Goal: Task Accomplishment & Management: Manage account settings

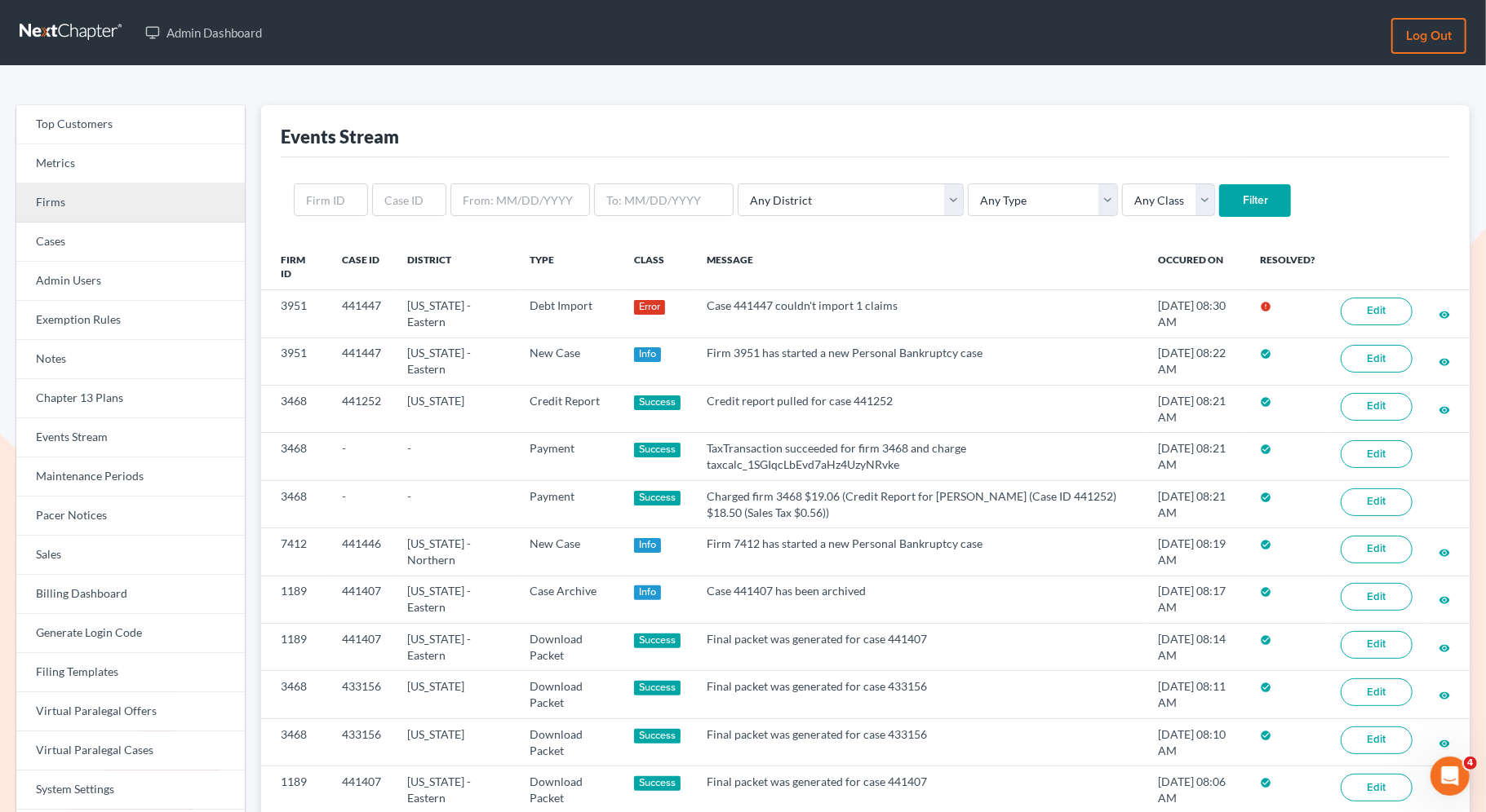
click at [194, 207] on link "Firms" at bounding box center [130, 203] width 228 height 39
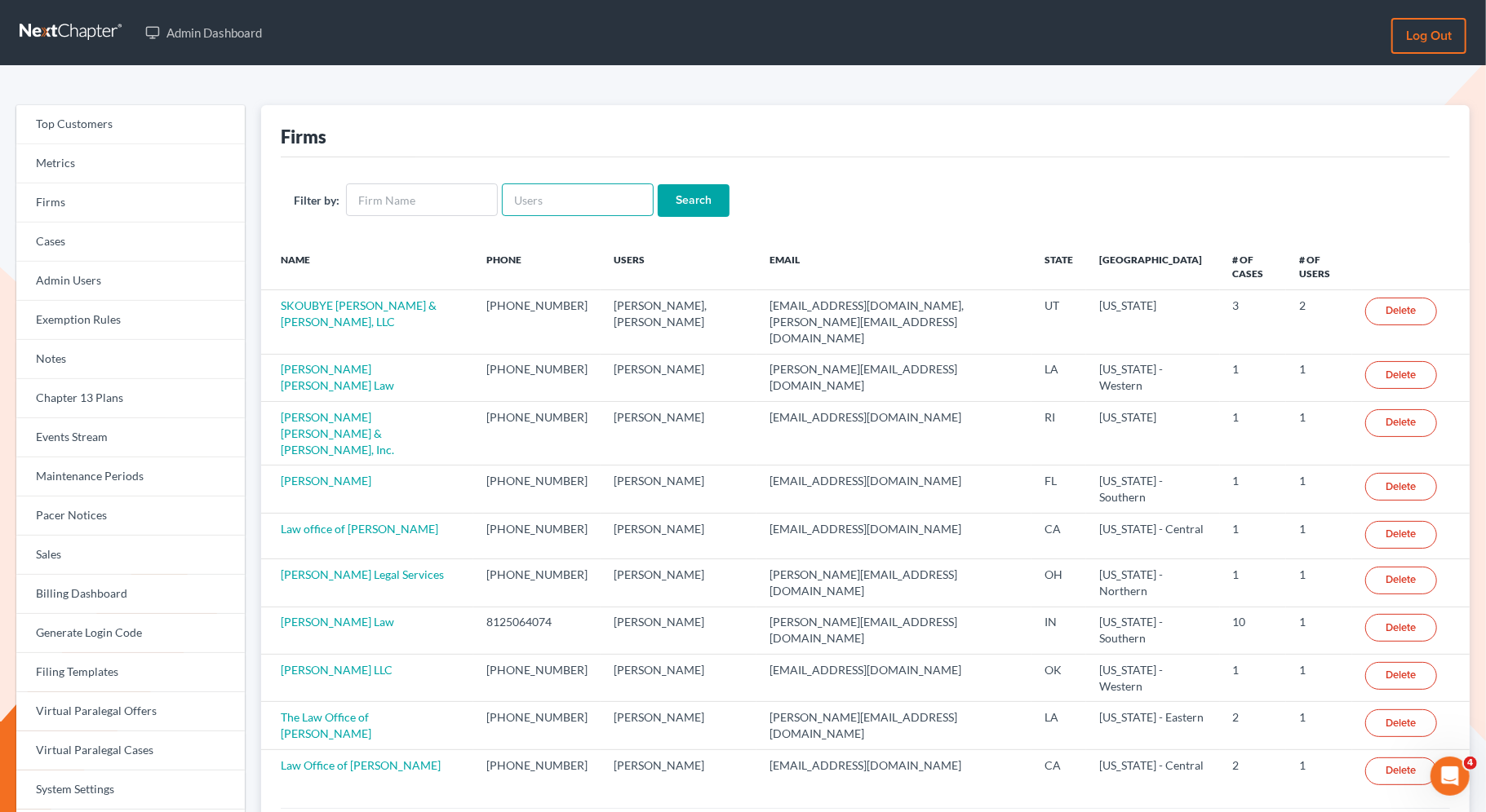
click at [542, 195] on input "text" at bounding box center [578, 199] width 152 height 33
paste input "peter.mullison@cbklg.com"
type input "peter.mullison@cbklg.com"
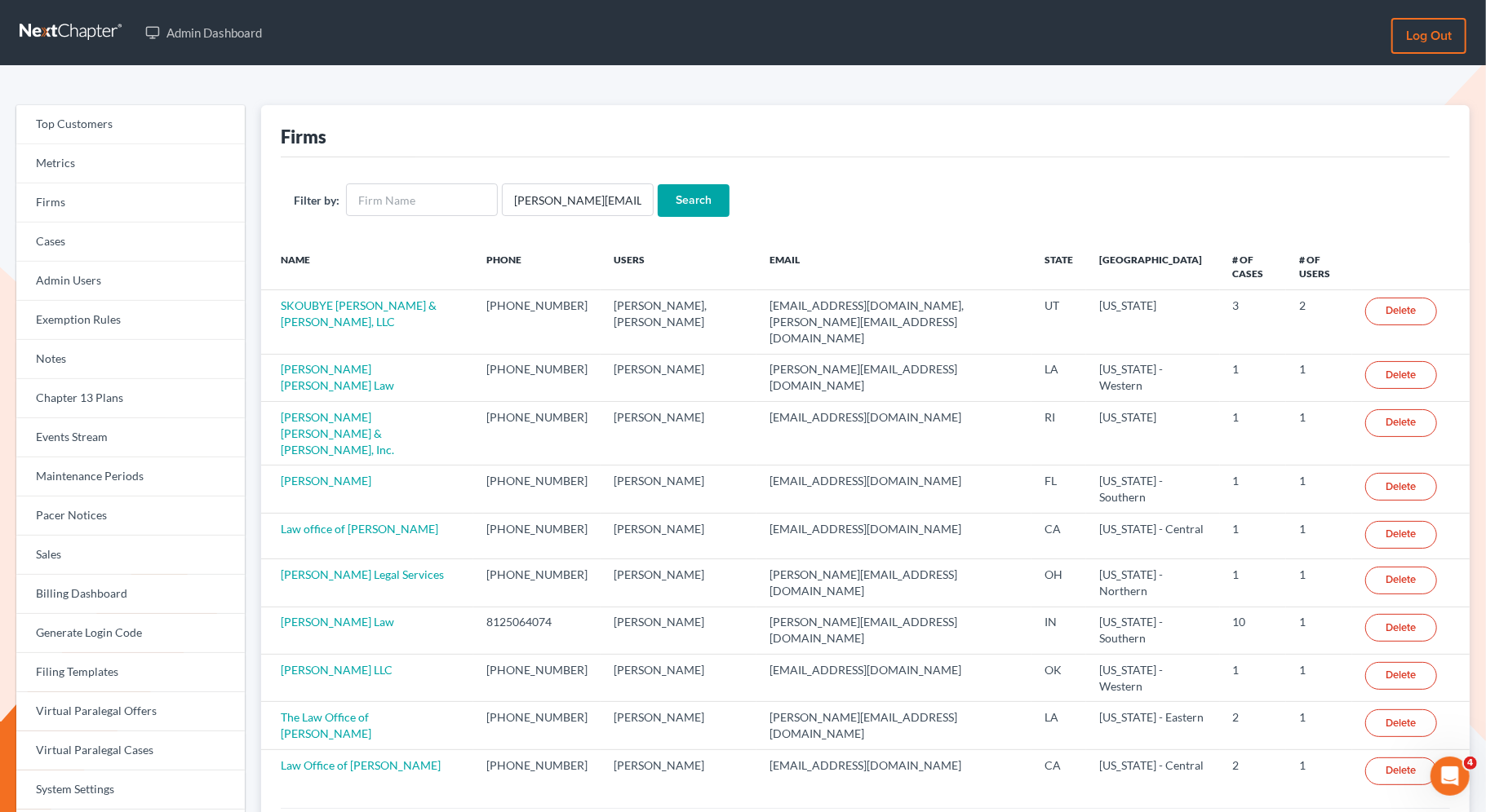
click at [671, 197] on input "Search" at bounding box center [693, 200] width 72 height 33
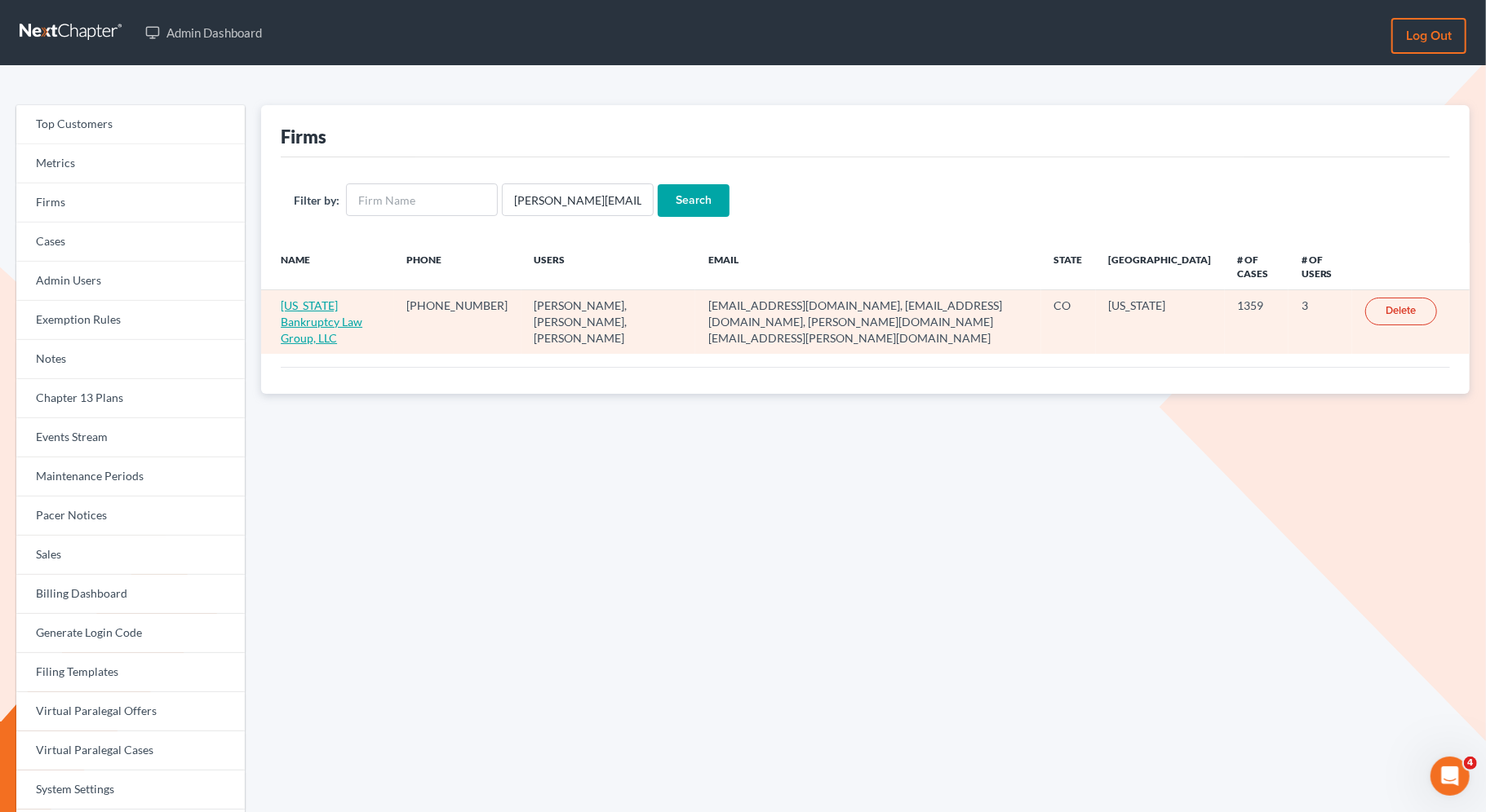
click at [362, 303] on link "Colorado Bankruptcy Law Group, LLC" at bounding box center [321, 321] width 81 height 47
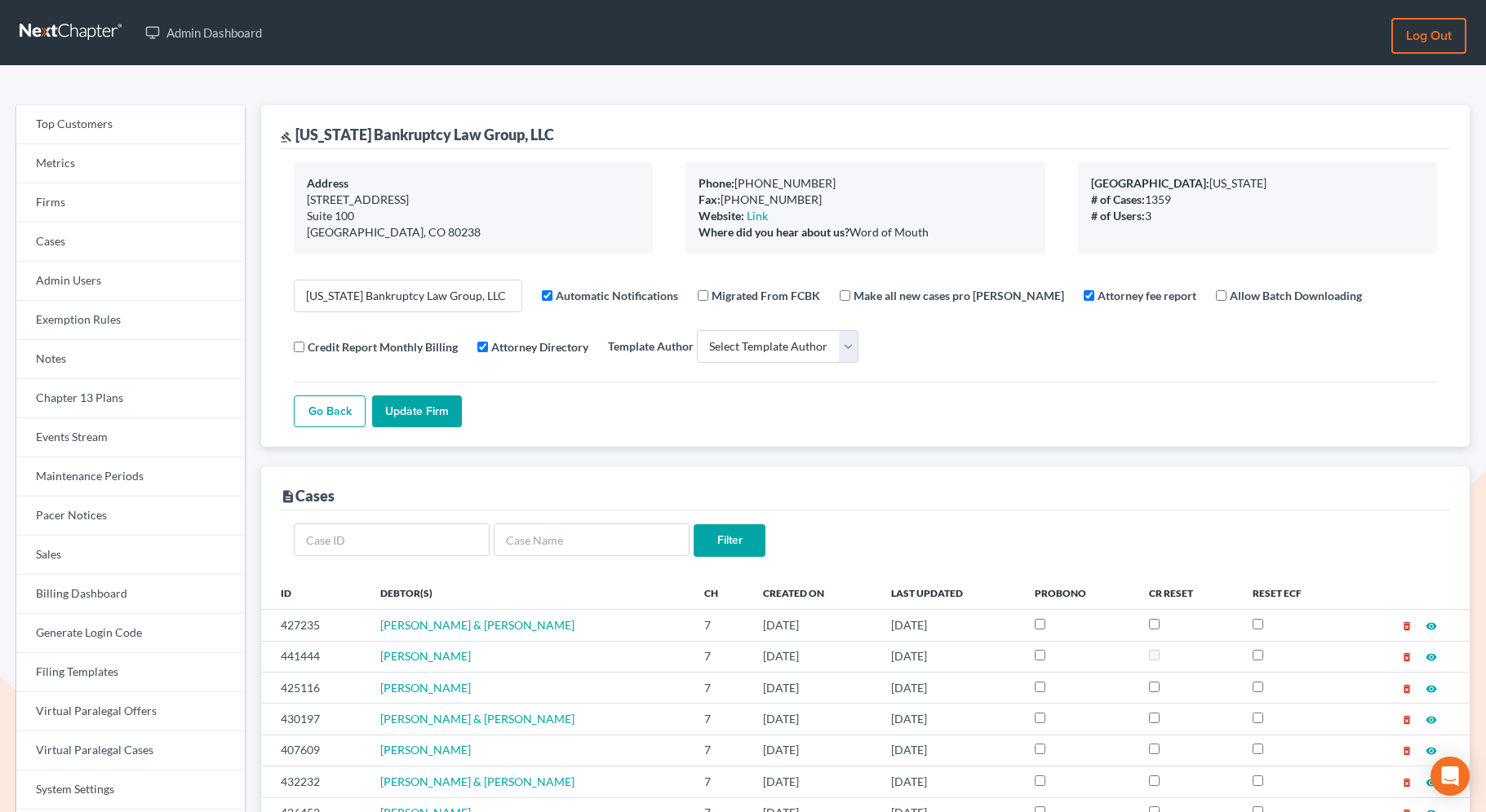
select select
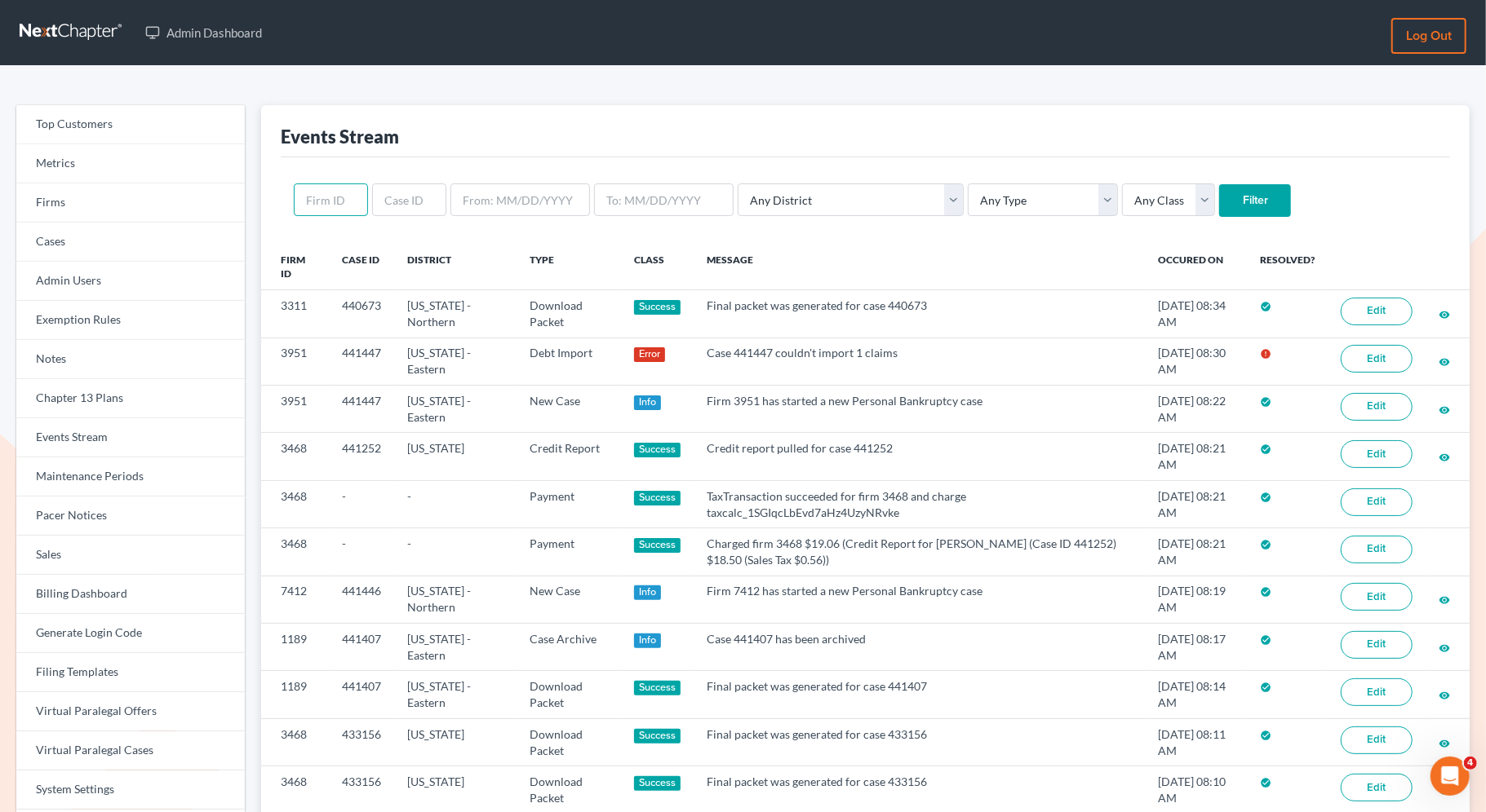
click at [315, 209] on input "text" at bounding box center [331, 199] width 74 height 33
paste input "1674"
type input "1674"
click at [1220, 207] on input "Filter" at bounding box center [1255, 200] width 72 height 33
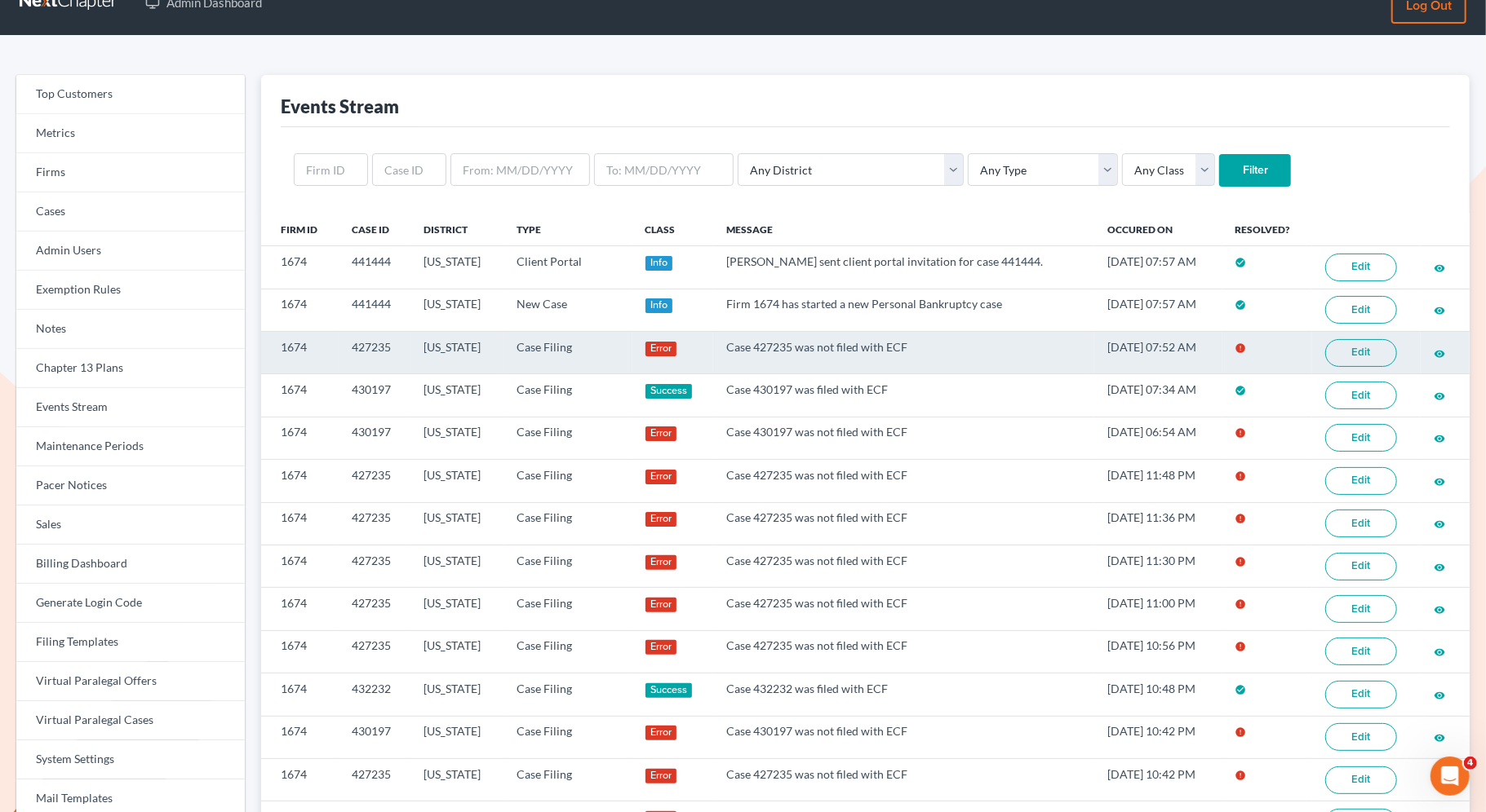
scroll to position [36, 0]
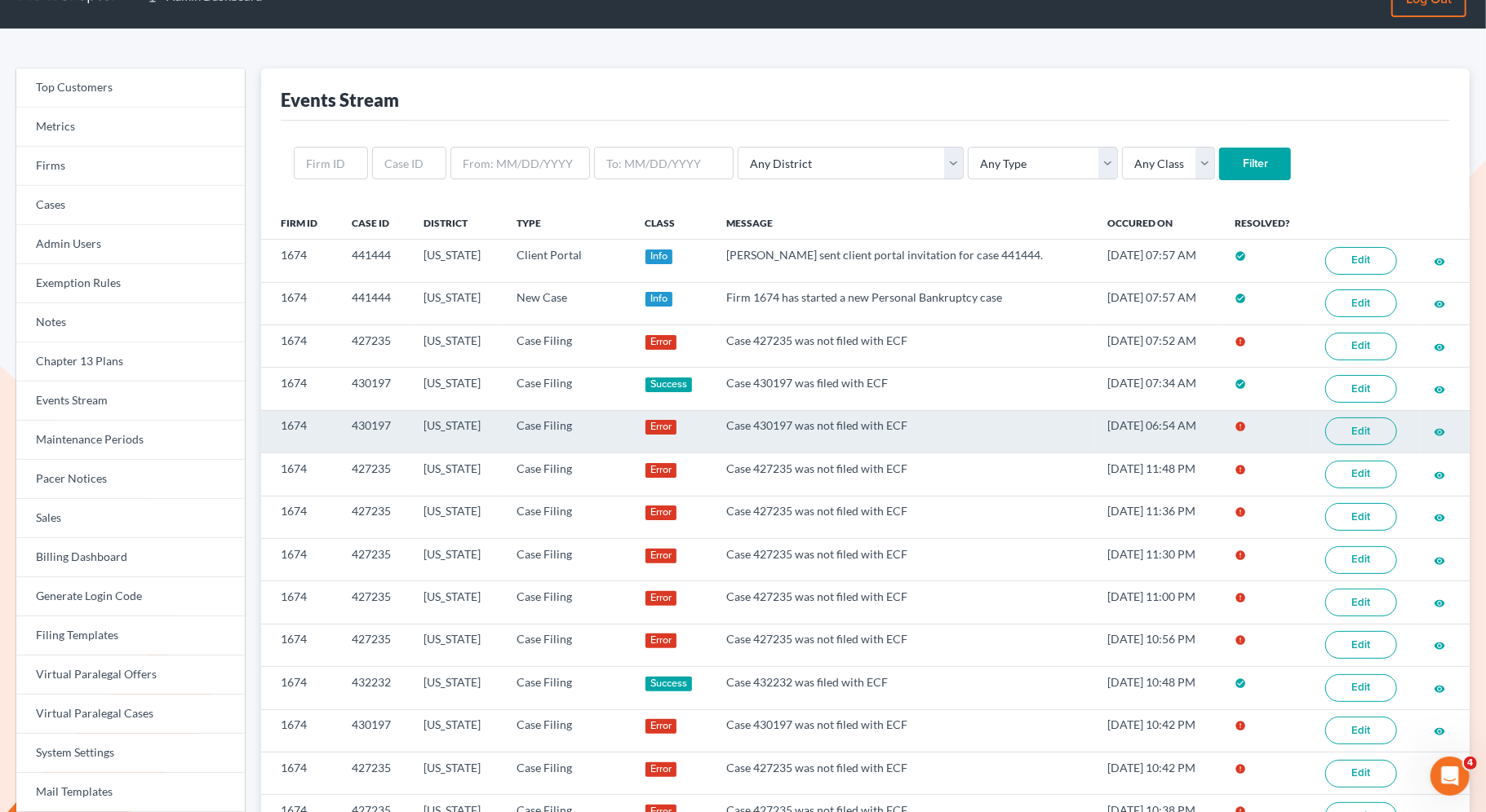
click at [1358, 423] on link "Edit" at bounding box center [1361, 431] width 72 height 27
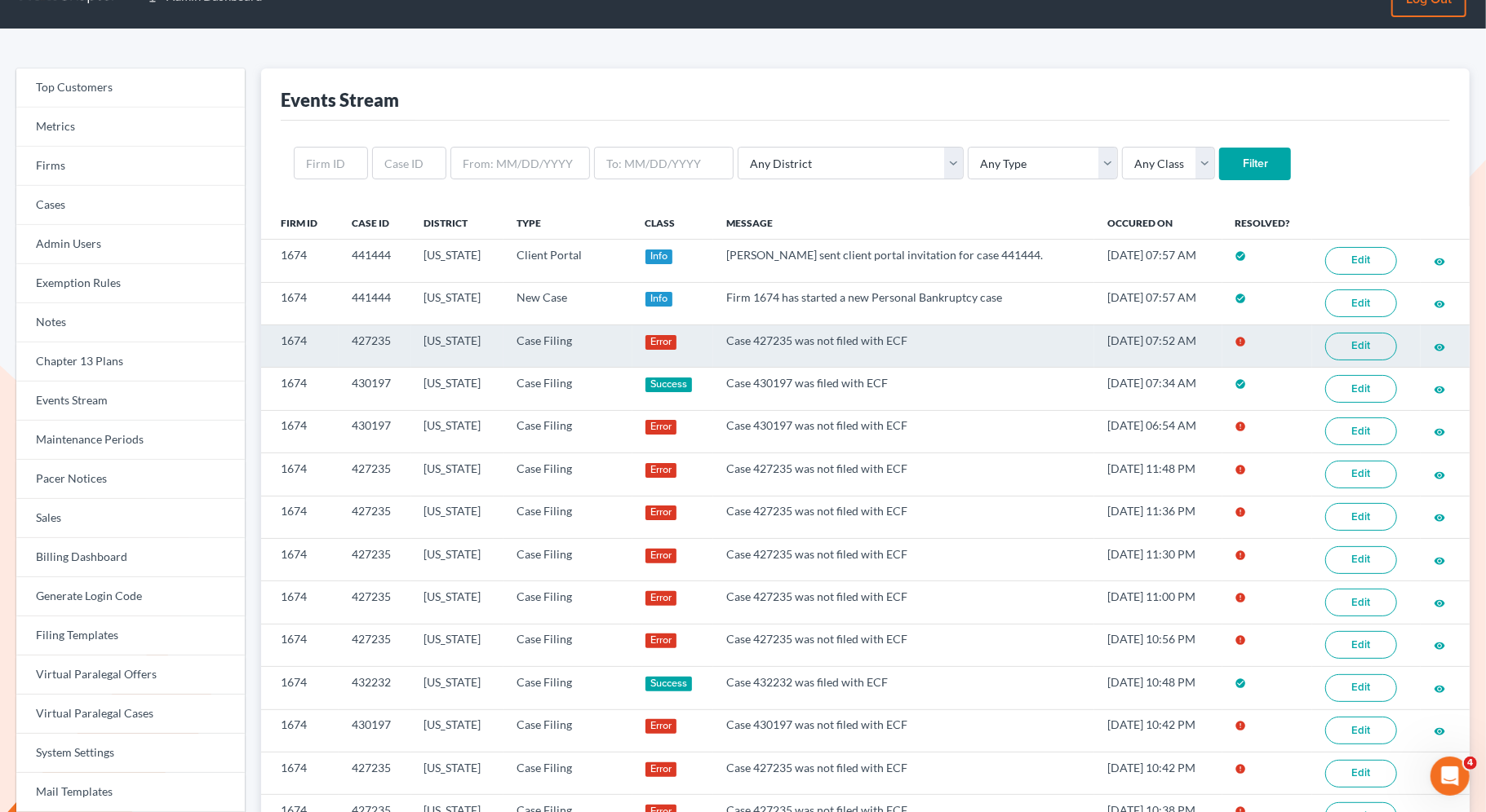
click at [1345, 345] on link "Edit" at bounding box center [1361, 346] width 72 height 27
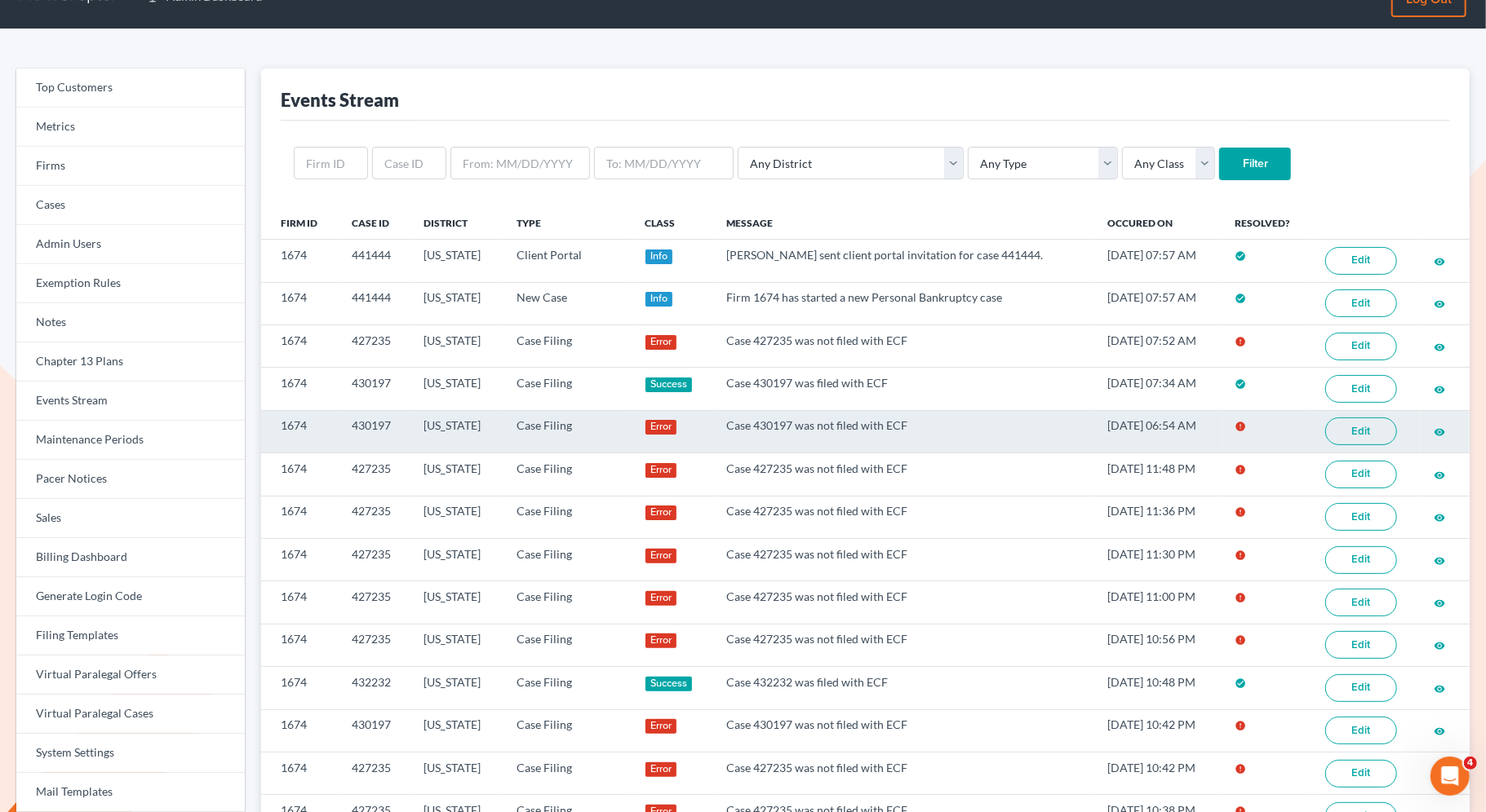
click at [1357, 432] on link "Edit" at bounding box center [1361, 431] width 72 height 27
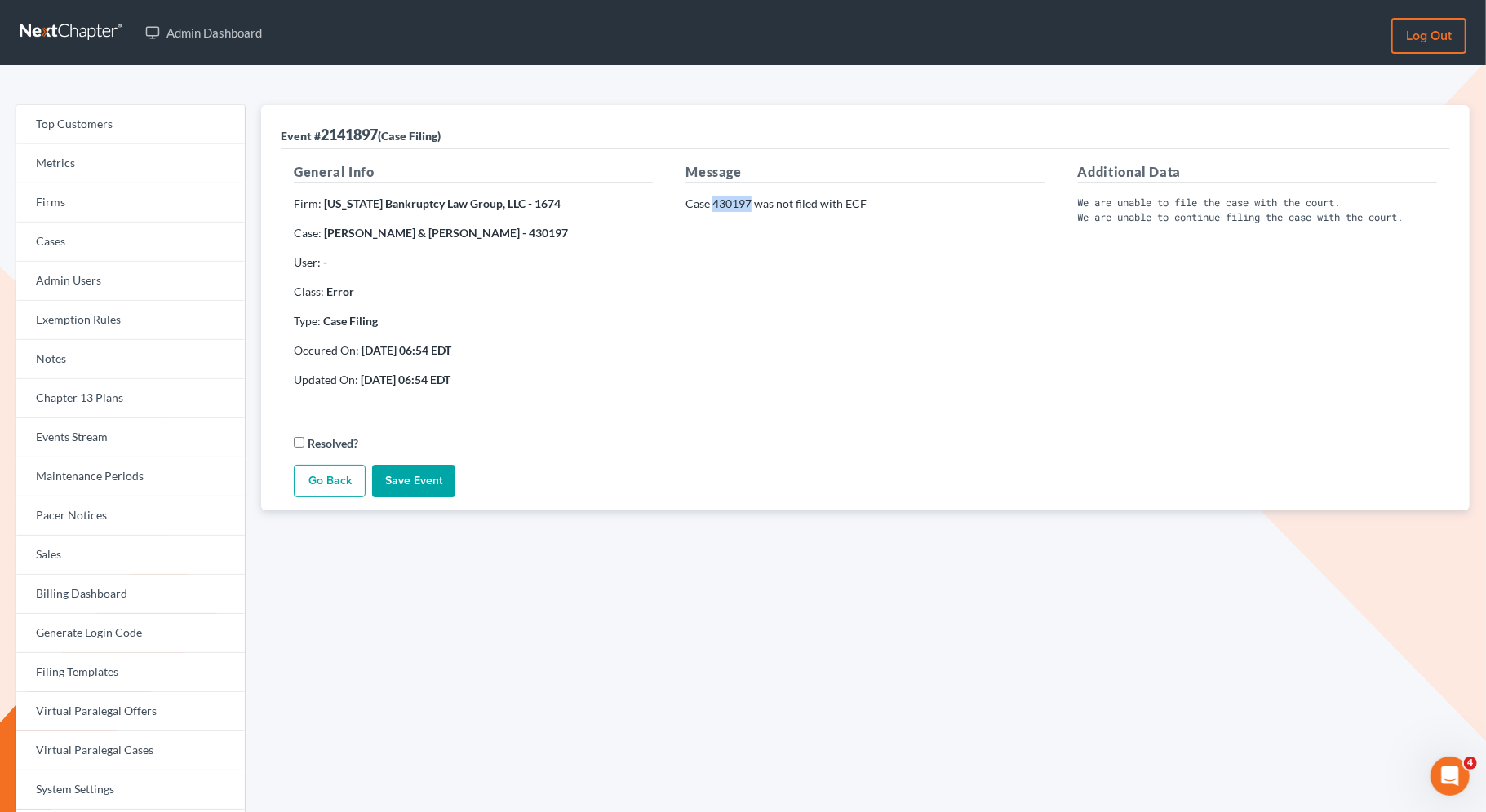
drag, startPoint x: 750, startPoint y: 202, endPoint x: 716, endPoint y: 195, distance: 34.7
click at [716, 195] on p "Case 430197 was not filed with ECF" at bounding box center [866, 203] width 359 height 16
copy p "430197"
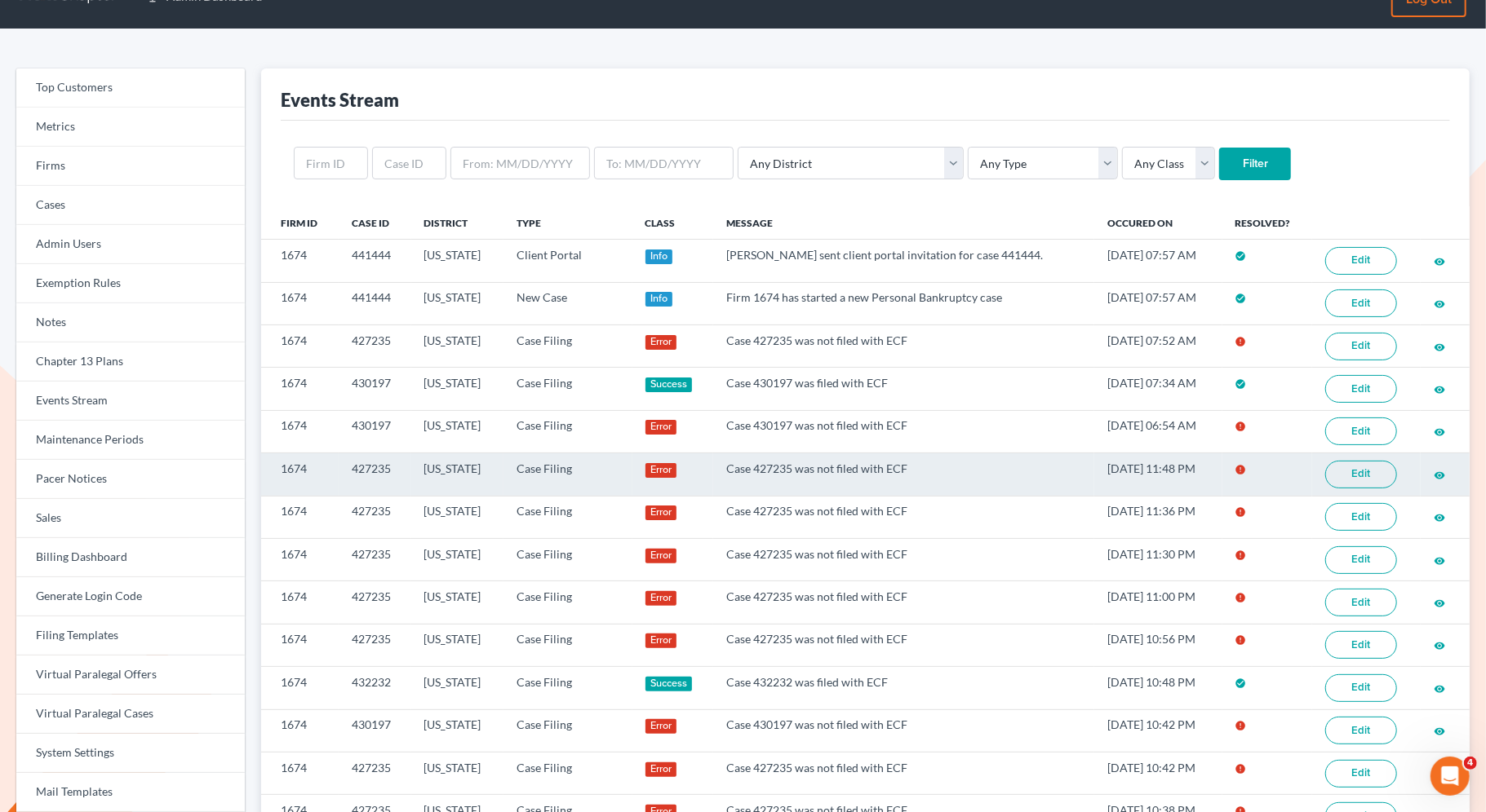
click at [1348, 466] on link "Edit" at bounding box center [1361, 474] width 72 height 27
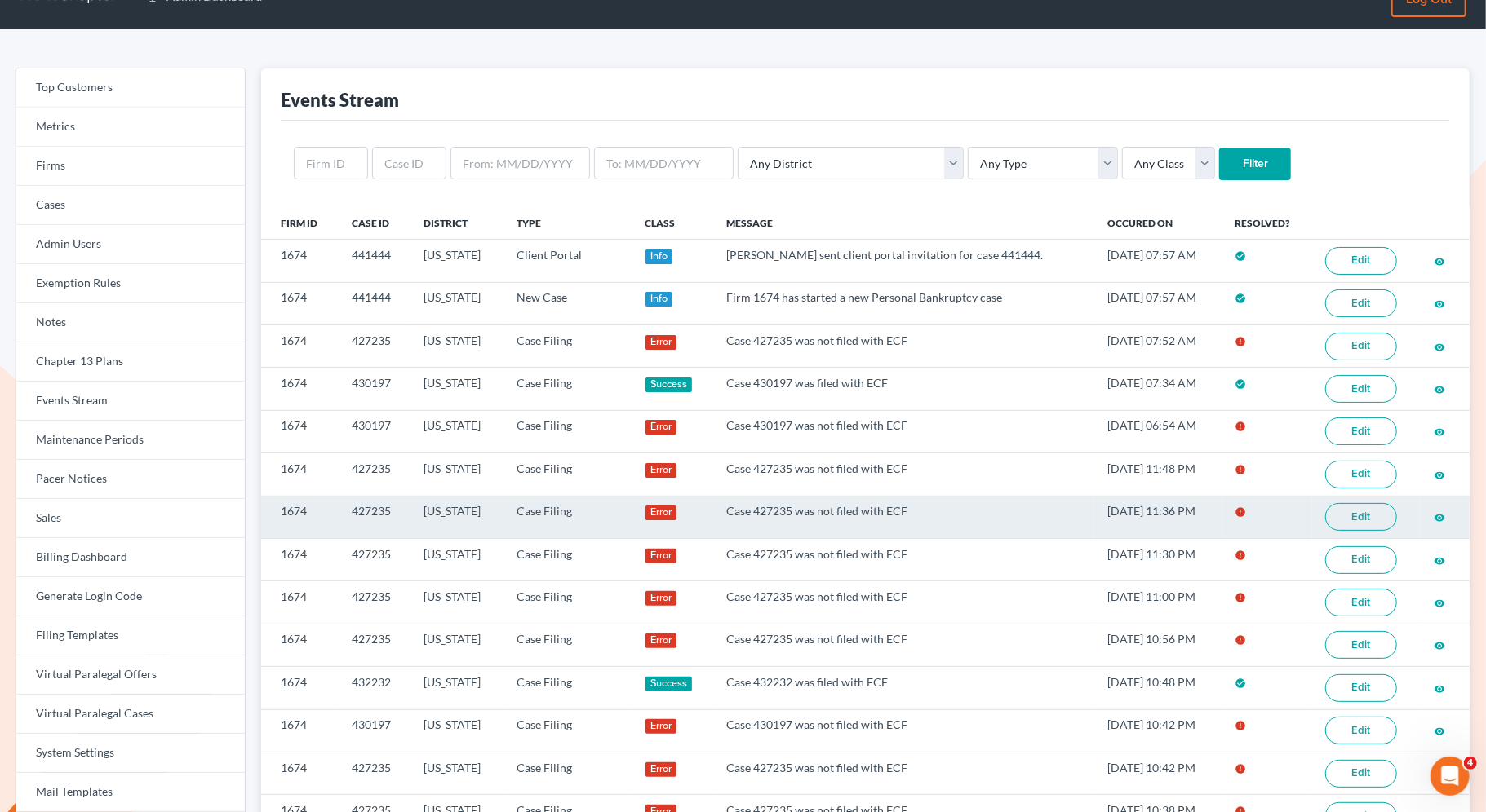
click at [1352, 518] on link "Edit" at bounding box center [1361, 517] width 72 height 27
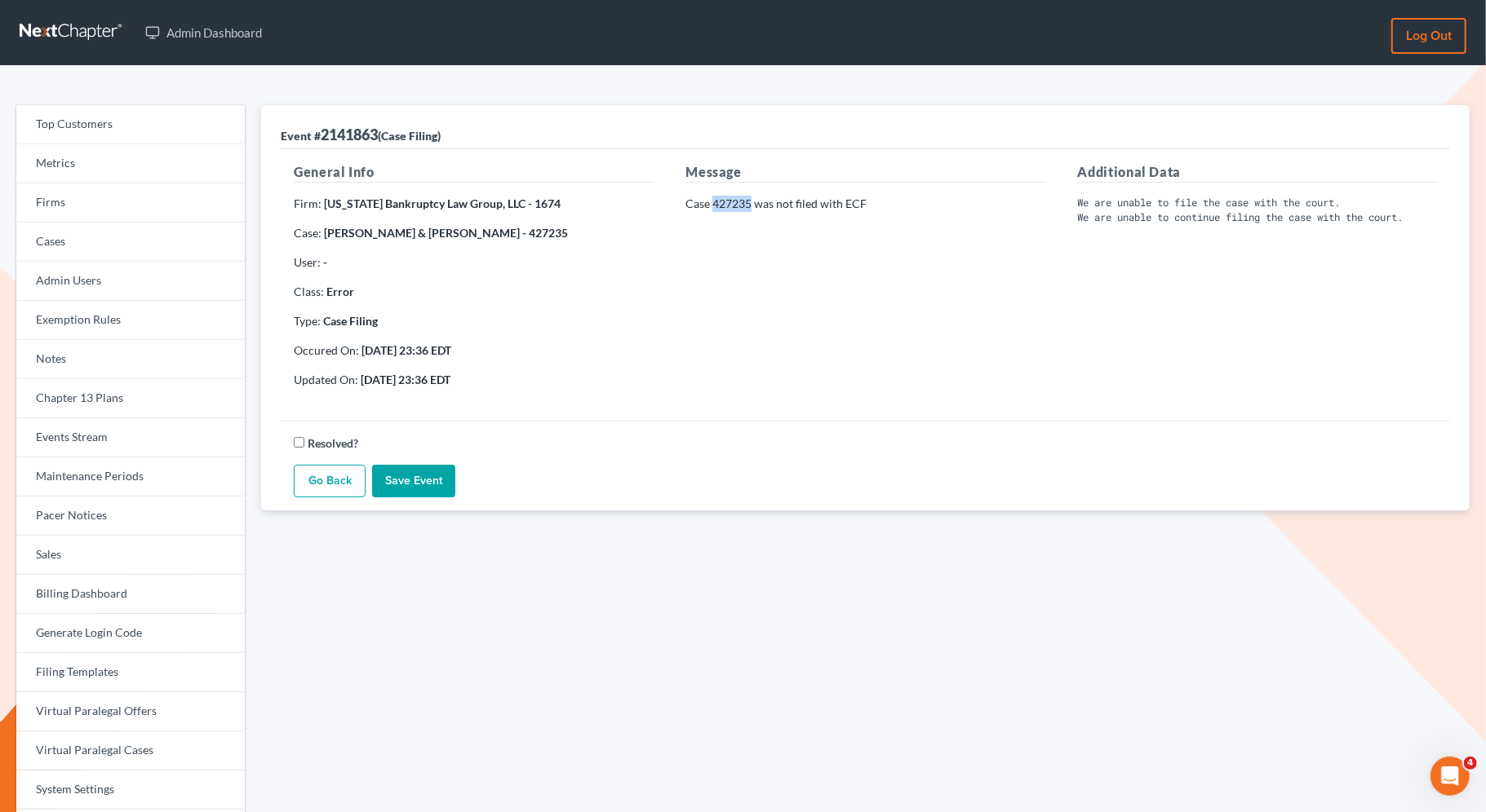
drag, startPoint x: 751, startPoint y: 202, endPoint x: 713, endPoint y: 204, distance: 38.1
click at [713, 204] on p "Case 427235 was not filed with ECF" at bounding box center [866, 203] width 359 height 16
copy p "427235"
click at [372, 230] on strong "Ray Medina & Silvia Medina - 427235" at bounding box center [446, 233] width 244 height 14
drag, startPoint x: 462, startPoint y: 230, endPoint x: 385, endPoint y: 238, distance: 77.4
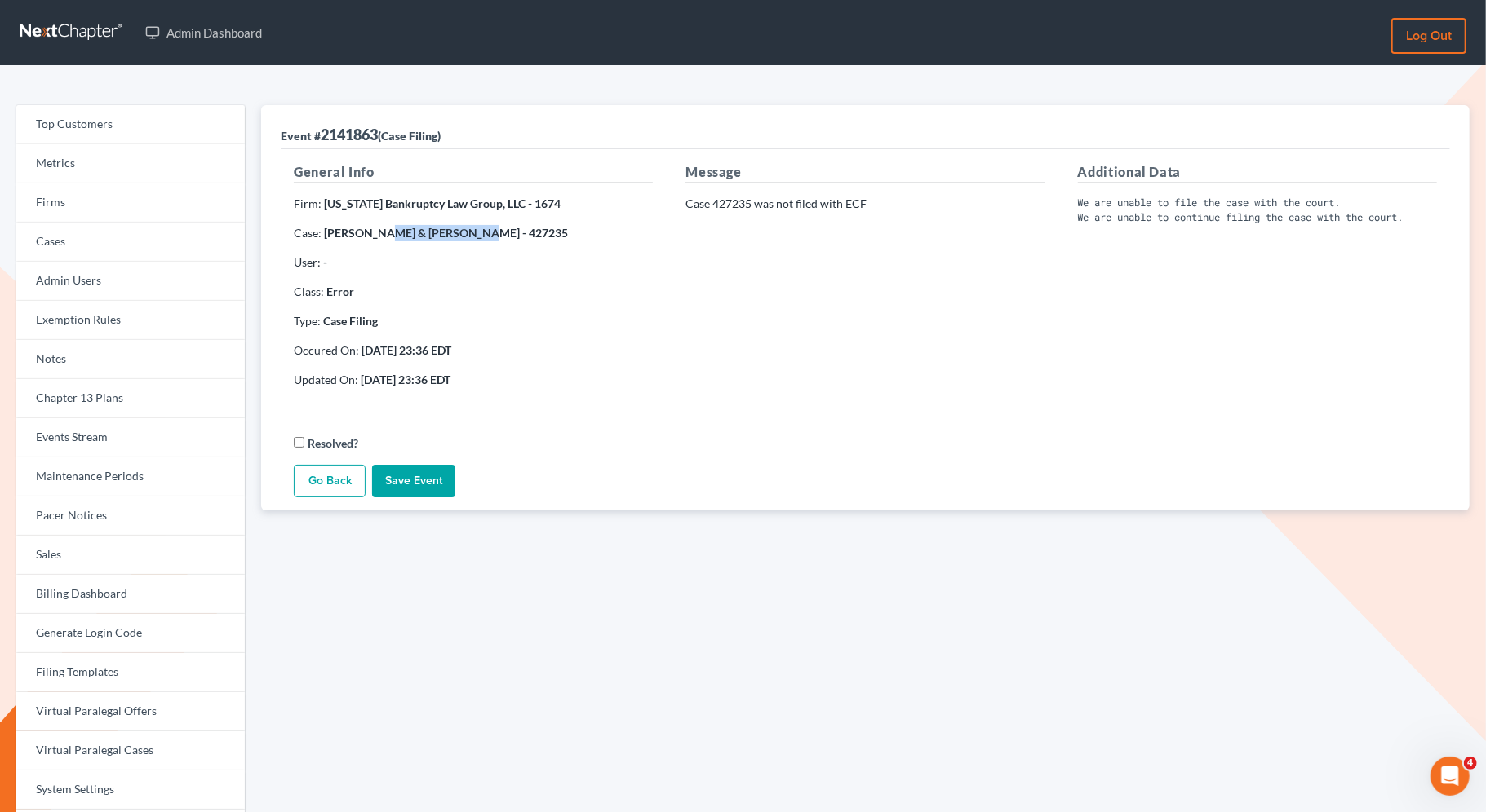
click at [384, 239] on strong "Ray Medina & Silvia Medina - 427235" at bounding box center [446, 233] width 244 height 14
click at [452, 235] on strong "Ray Medina & Silvia Medina - 427235" at bounding box center [446, 233] width 244 height 14
drag, startPoint x: 465, startPoint y: 235, endPoint x: 327, endPoint y: 234, distance: 138.0
click at [327, 234] on strong "Ray Medina & Silvia Medina - 427235" at bounding box center [446, 233] width 244 height 14
copy strong "Ray Medina & Silvia Medina"
